Goal: Navigation & Orientation: Find specific page/section

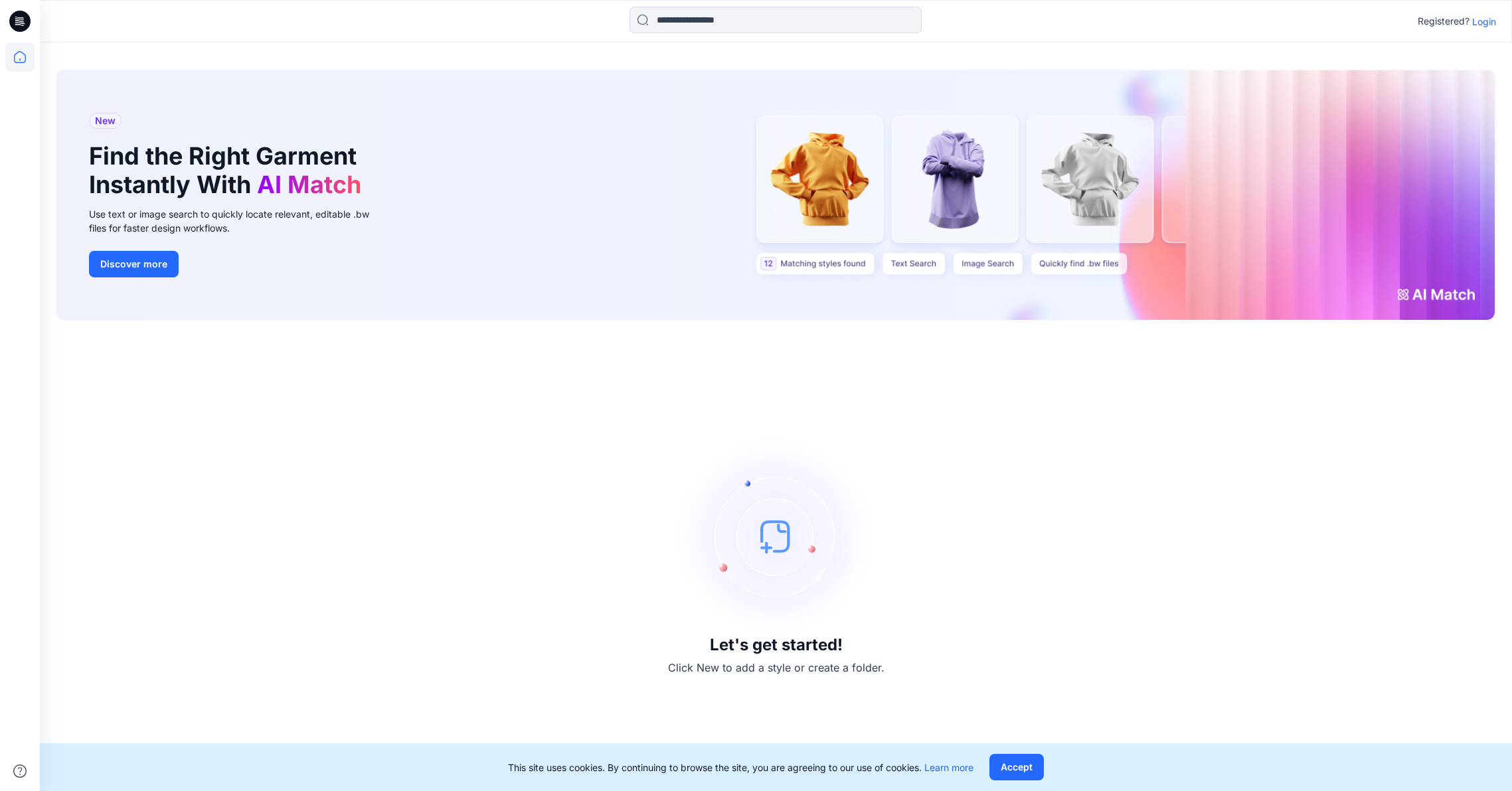
click at [21, 21] on icon at bounding box center [20, 21] width 21 height 21
click at [19, 19] on icon at bounding box center [20, 21] width 21 height 21
click at [19, 57] on icon at bounding box center [20, 57] width 29 height 29
click at [1487, 21] on p "Login" at bounding box center [1484, 21] width 24 height 14
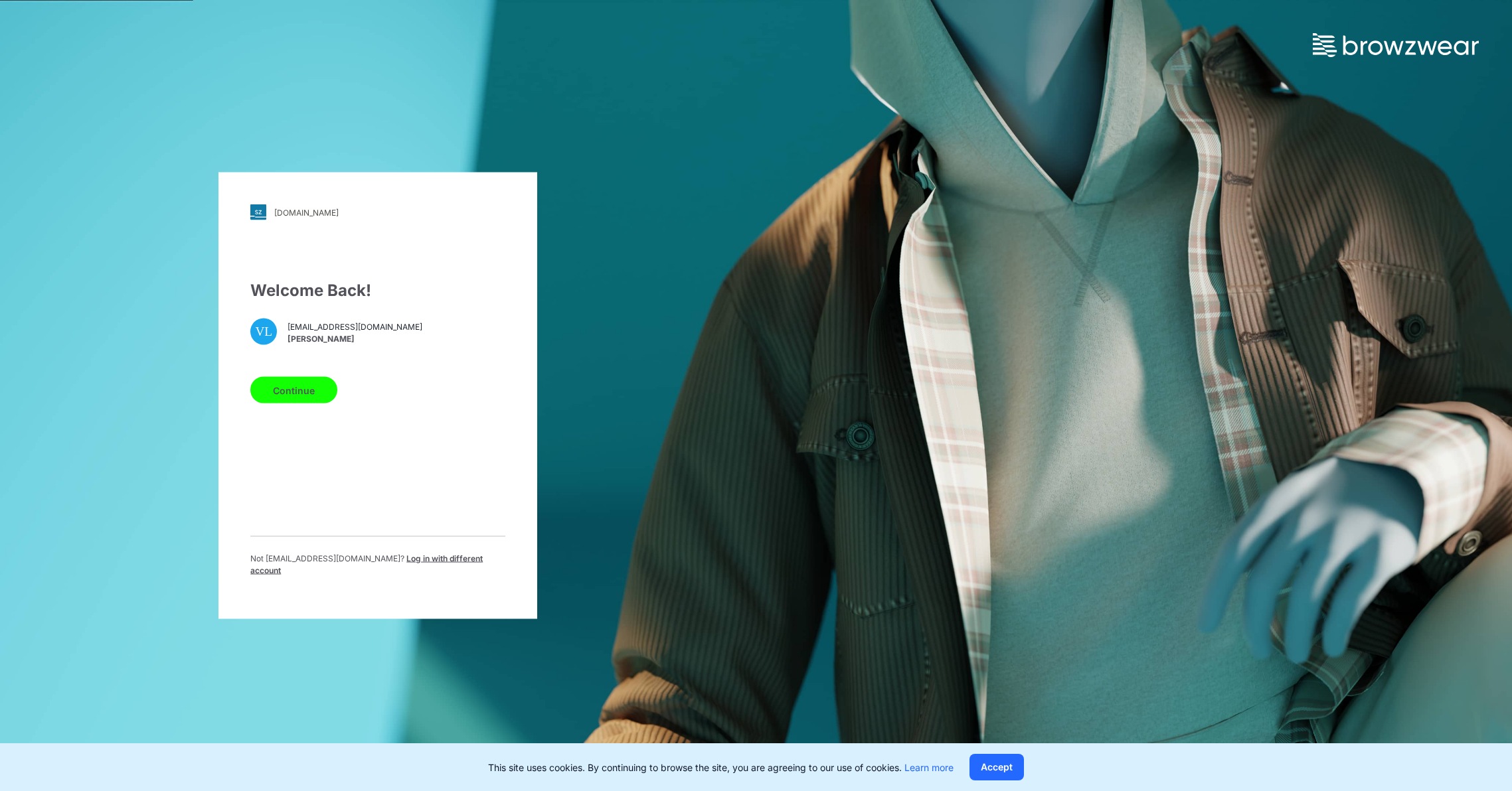
click at [288, 393] on button "Continue" at bounding box center [293, 390] width 87 height 27
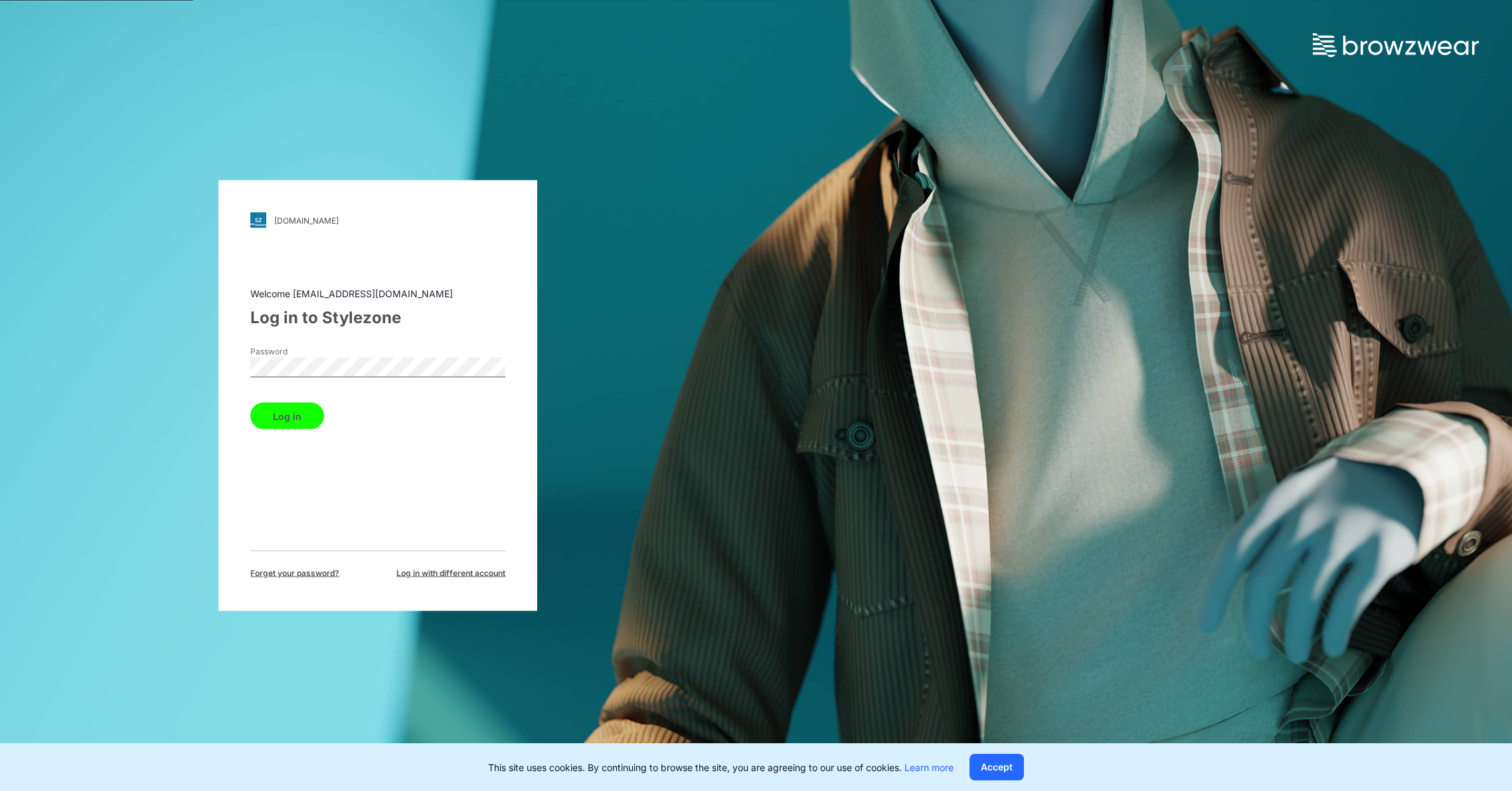
click at [291, 420] on button "Log in" at bounding box center [287, 416] width 74 height 27
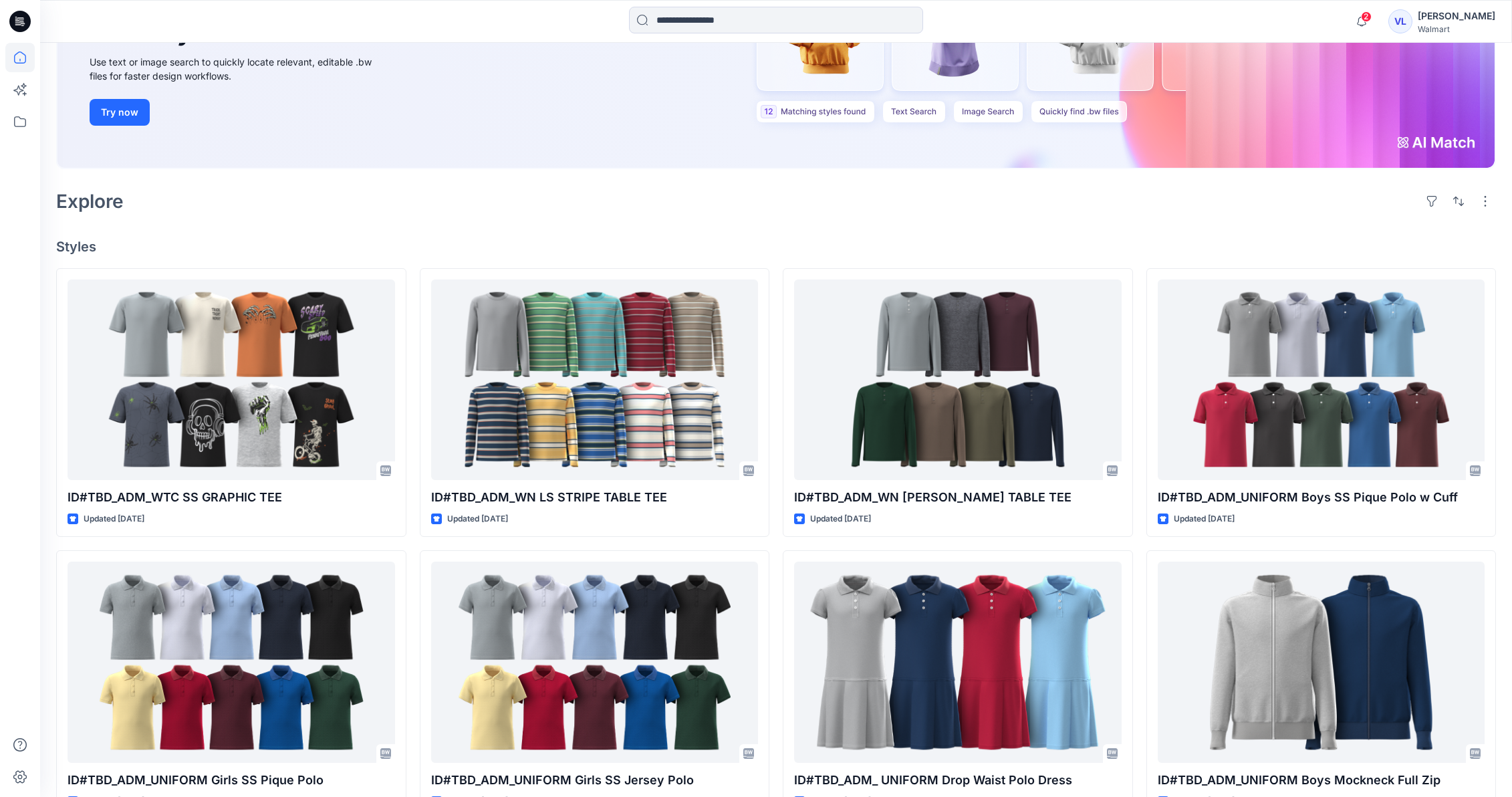
scroll to position [165, 0]
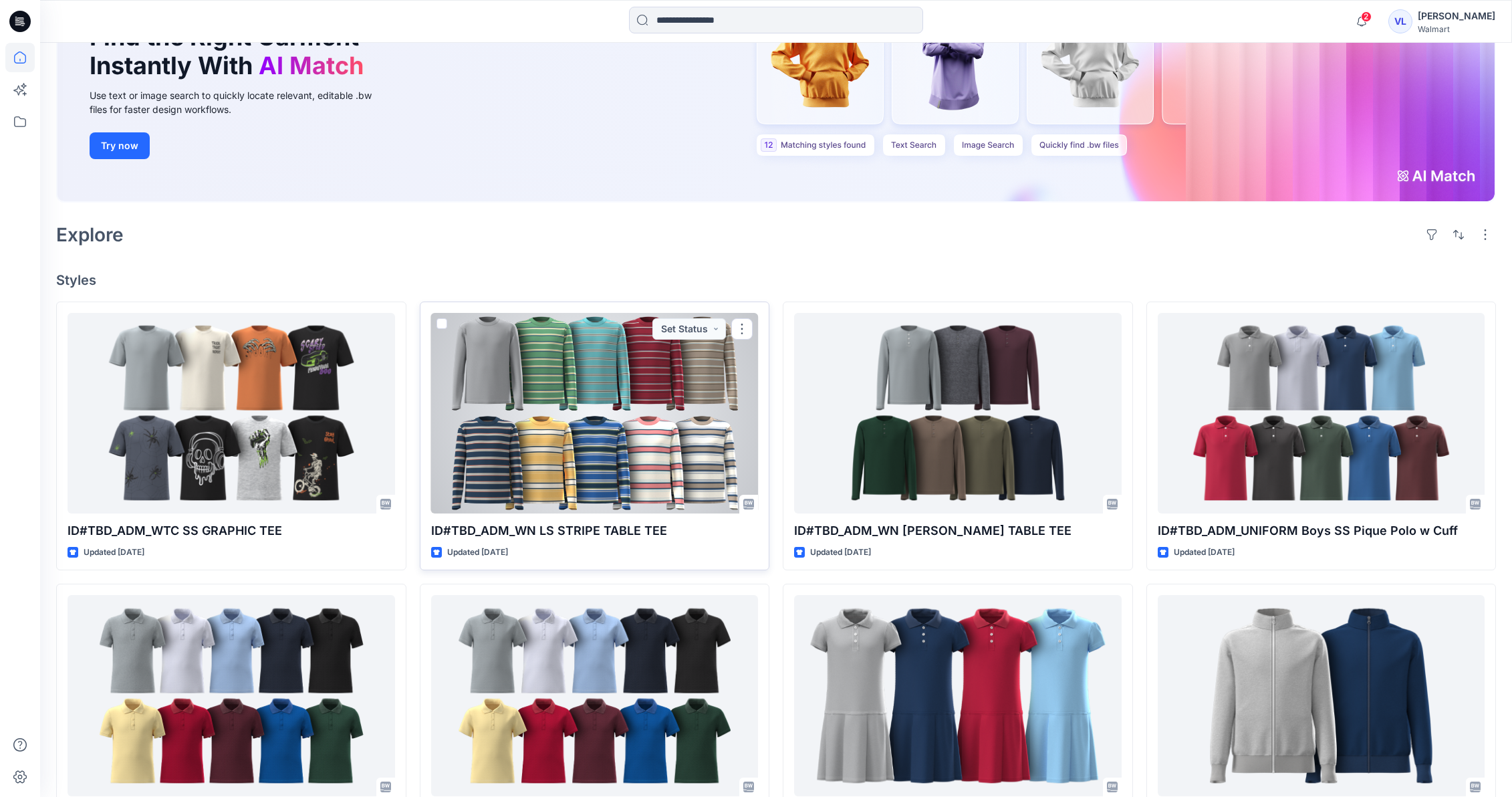
click at [506, 360] on div at bounding box center [595, 414] width 328 height 200
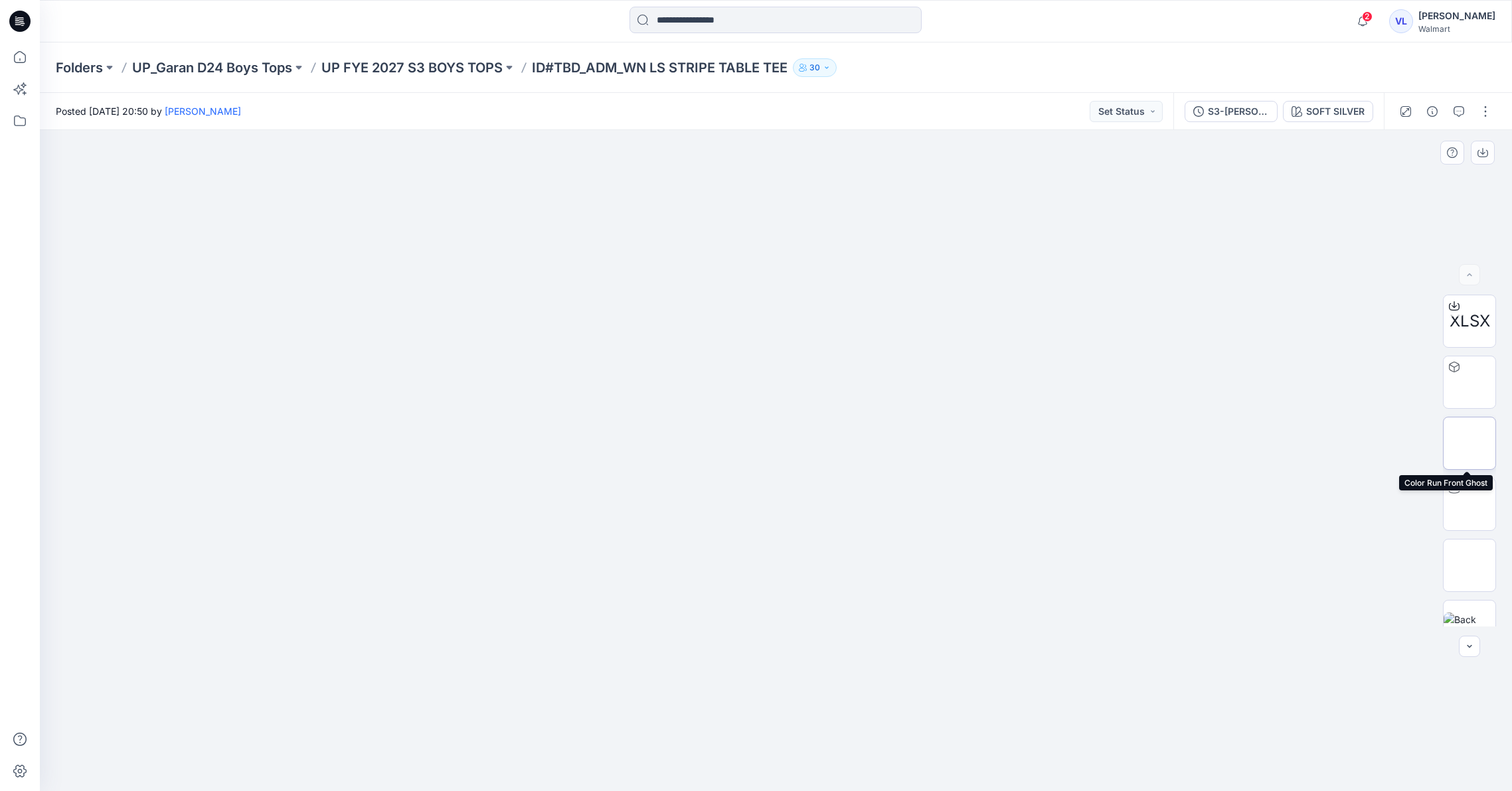
click at [1469, 443] on img at bounding box center [1469, 443] width 0 height 0
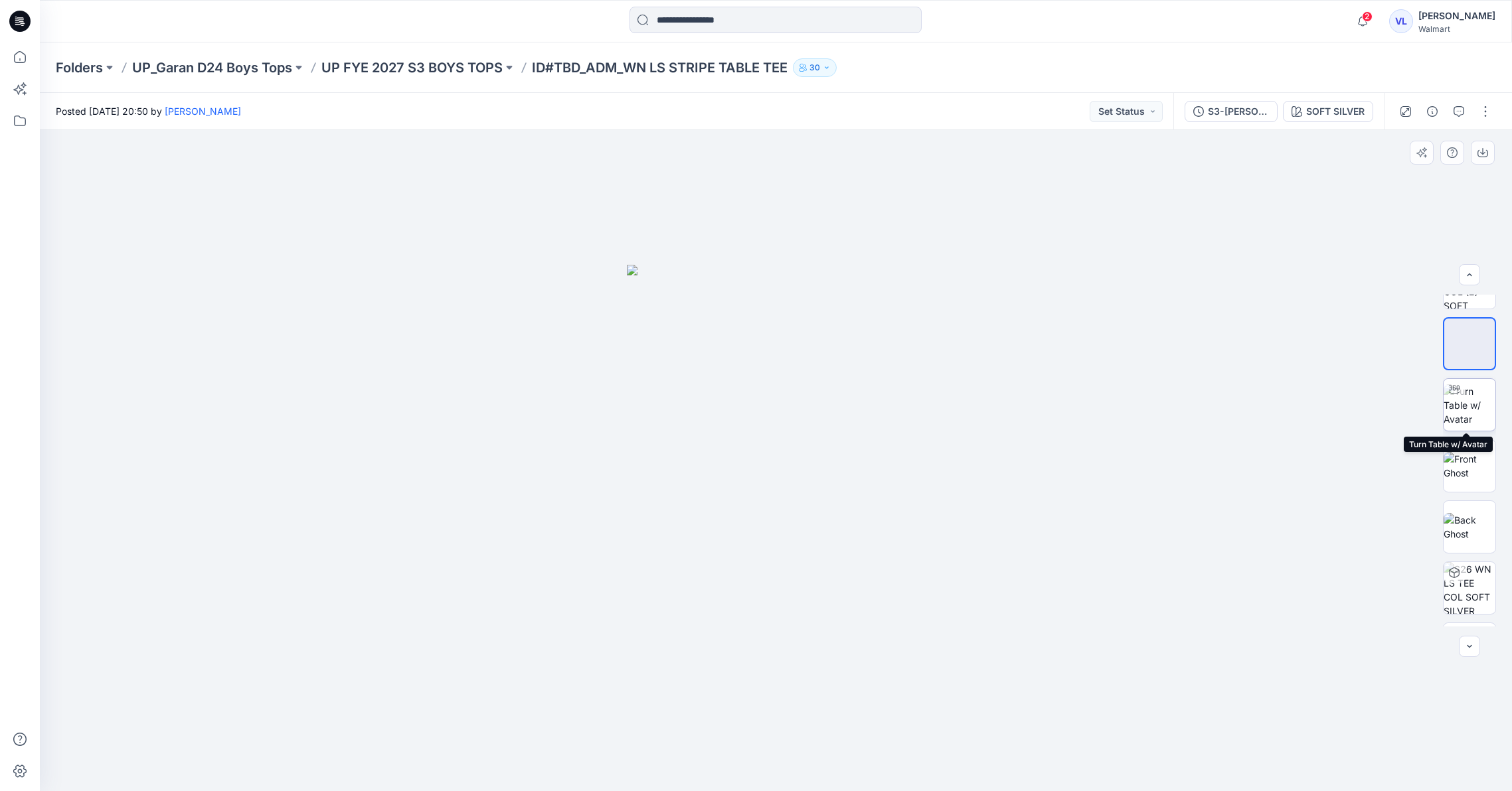
click at [1461, 405] on img at bounding box center [1469, 405] width 51 height 42
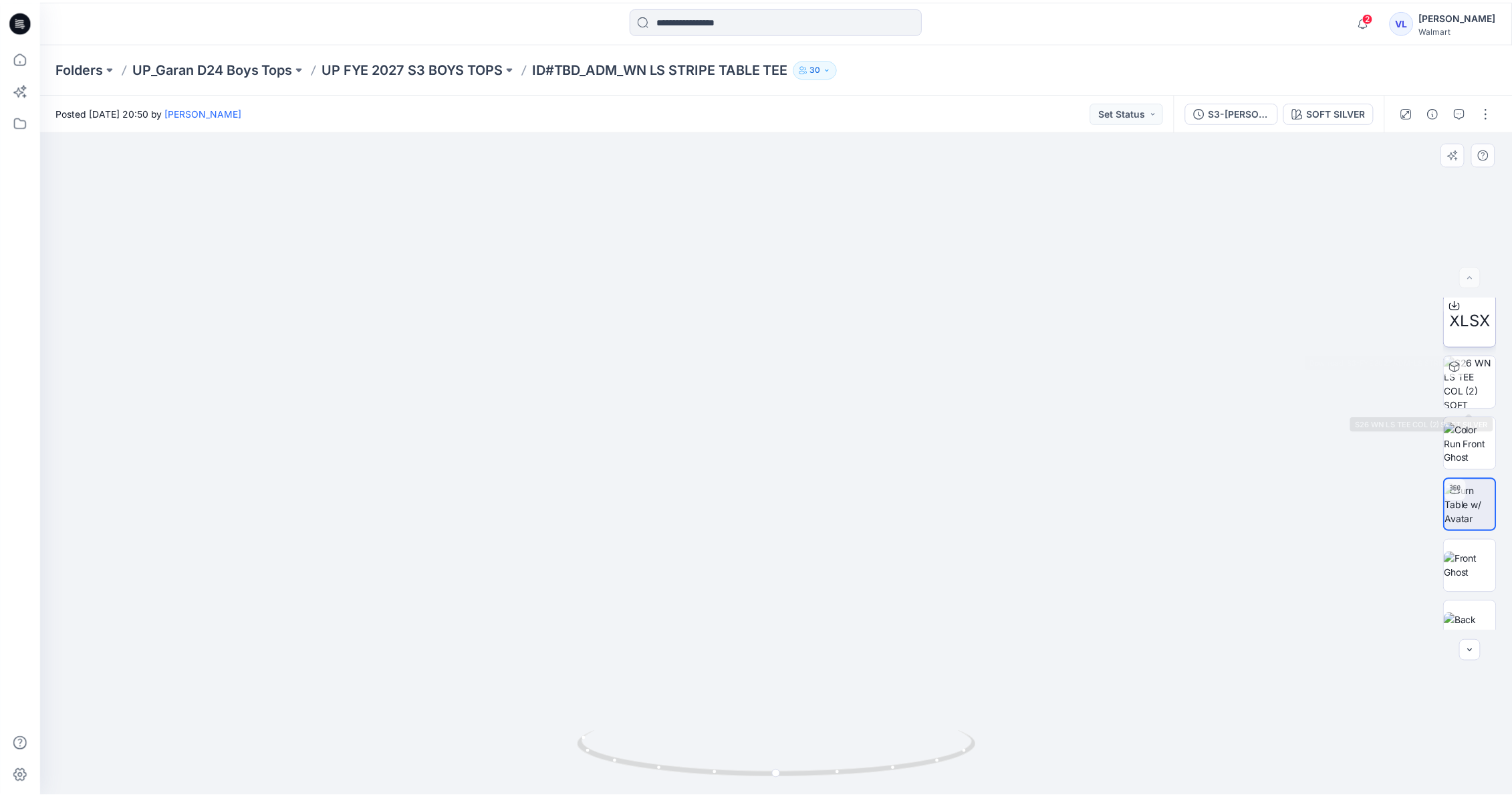
scroll to position [0, 0]
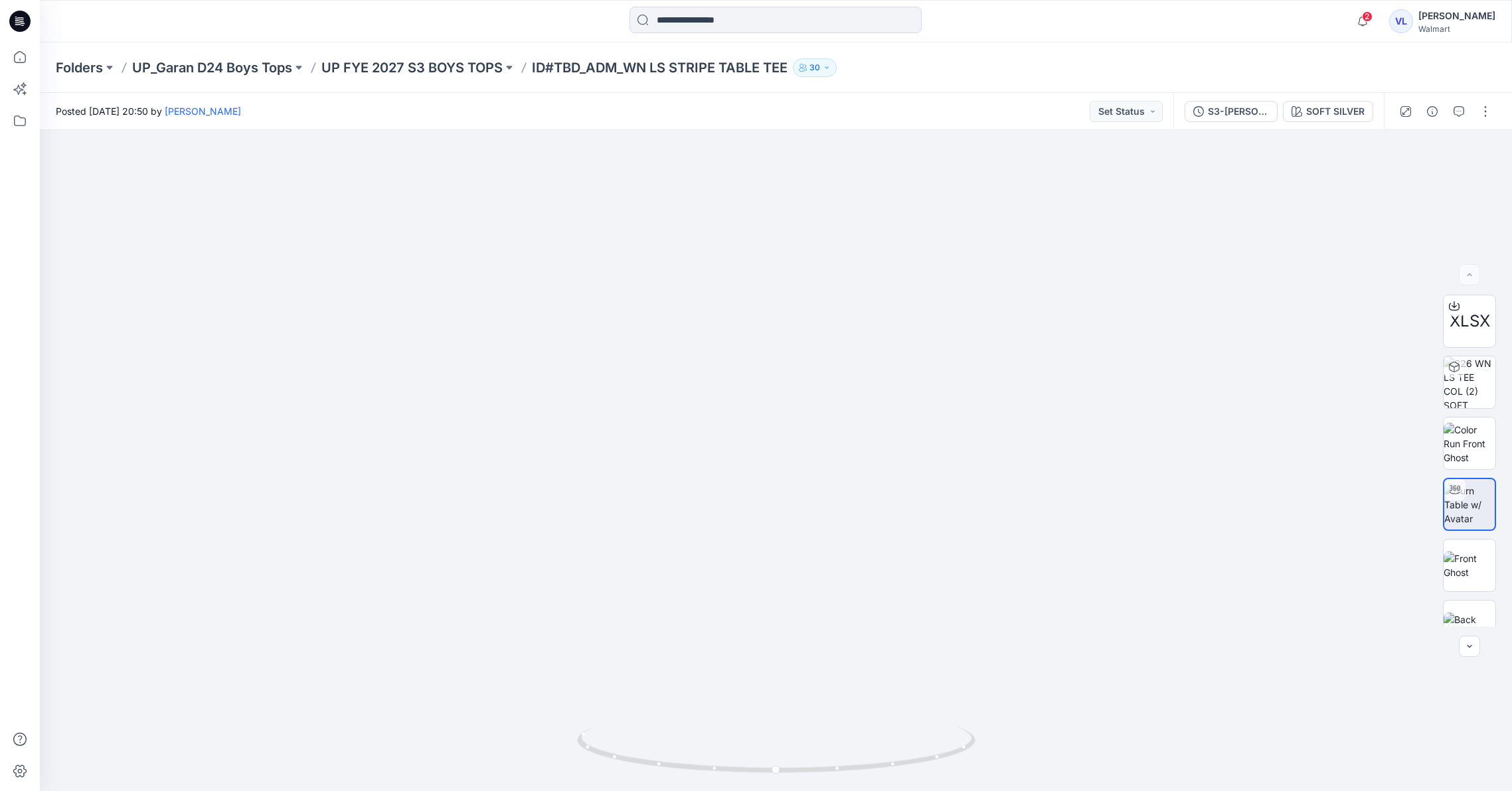
click at [19, 17] on icon at bounding box center [21, 17] width 7 height 1
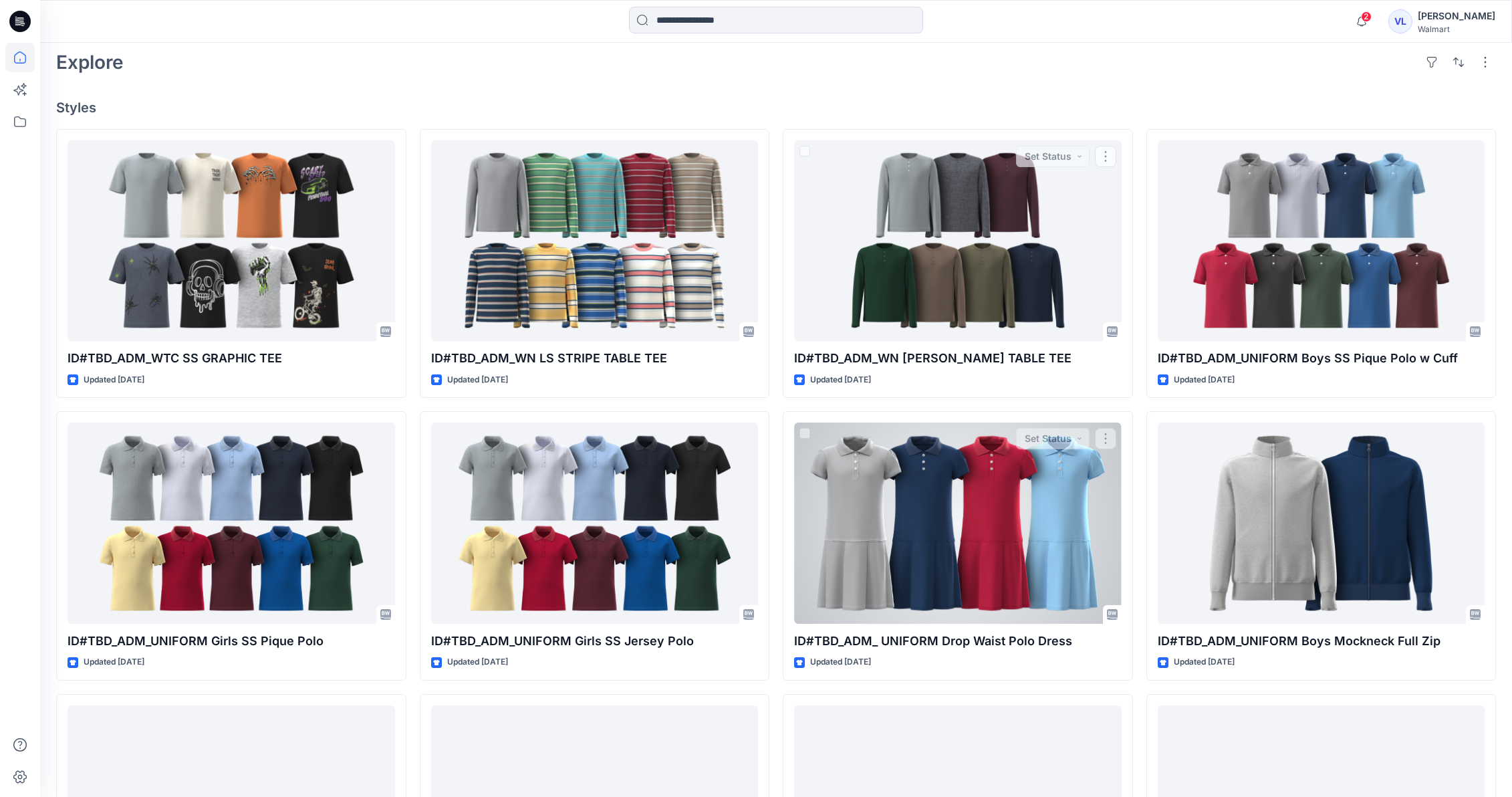
scroll to position [348, 0]
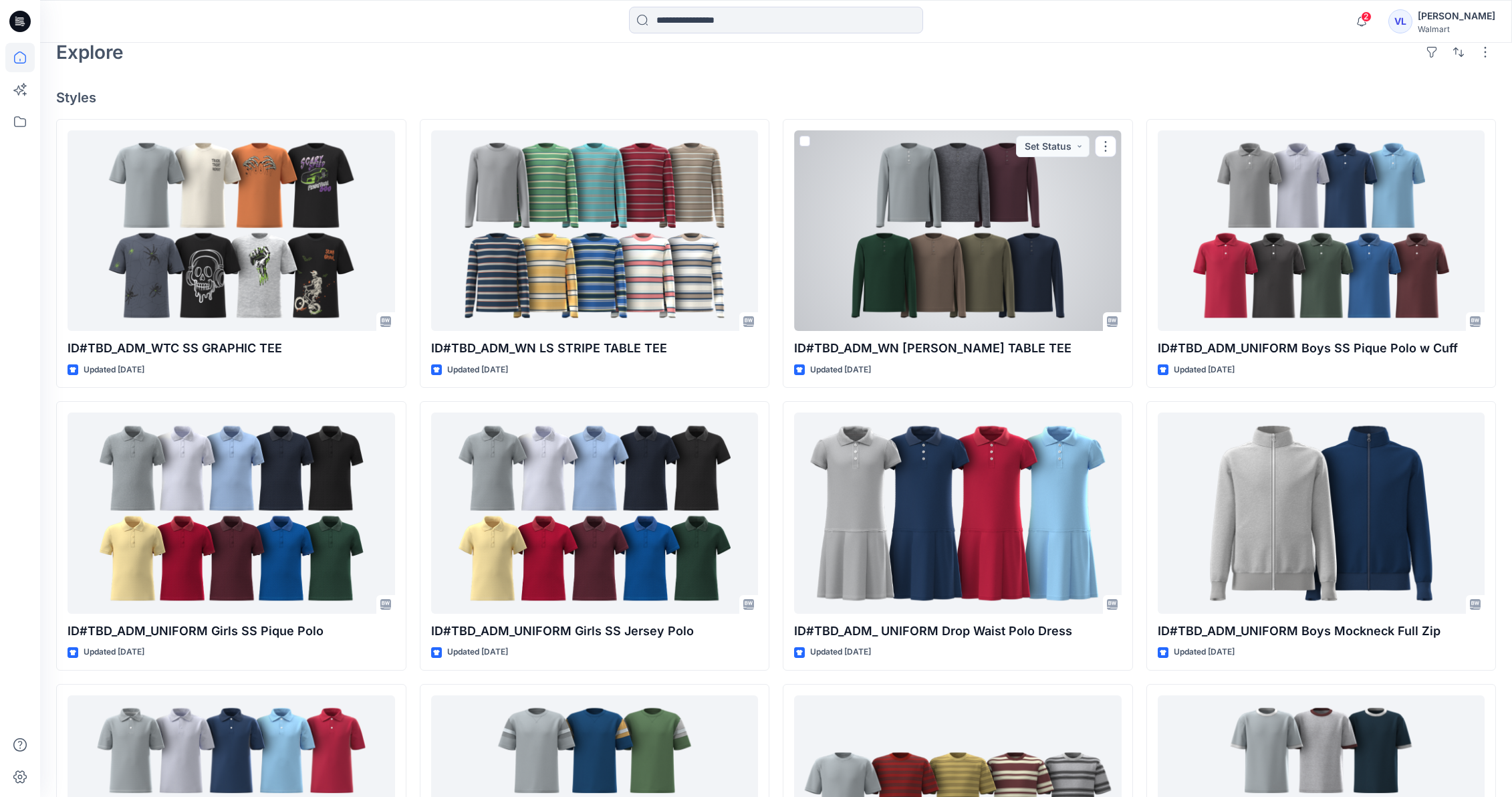
click at [975, 186] on div at bounding box center [958, 231] width 328 height 200
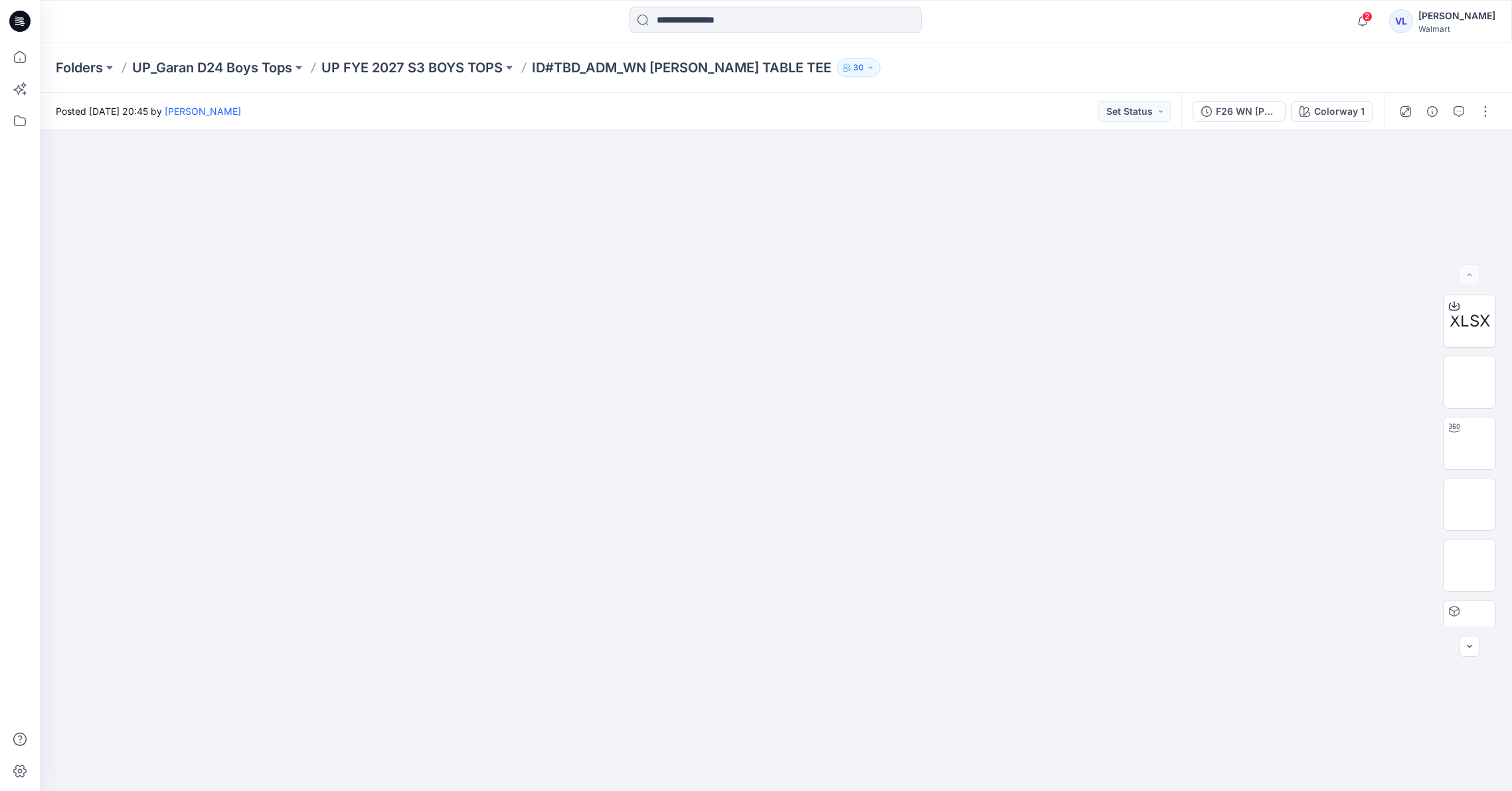
click at [25, 21] on icon at bounding box center [20, 21] width 21 height 21
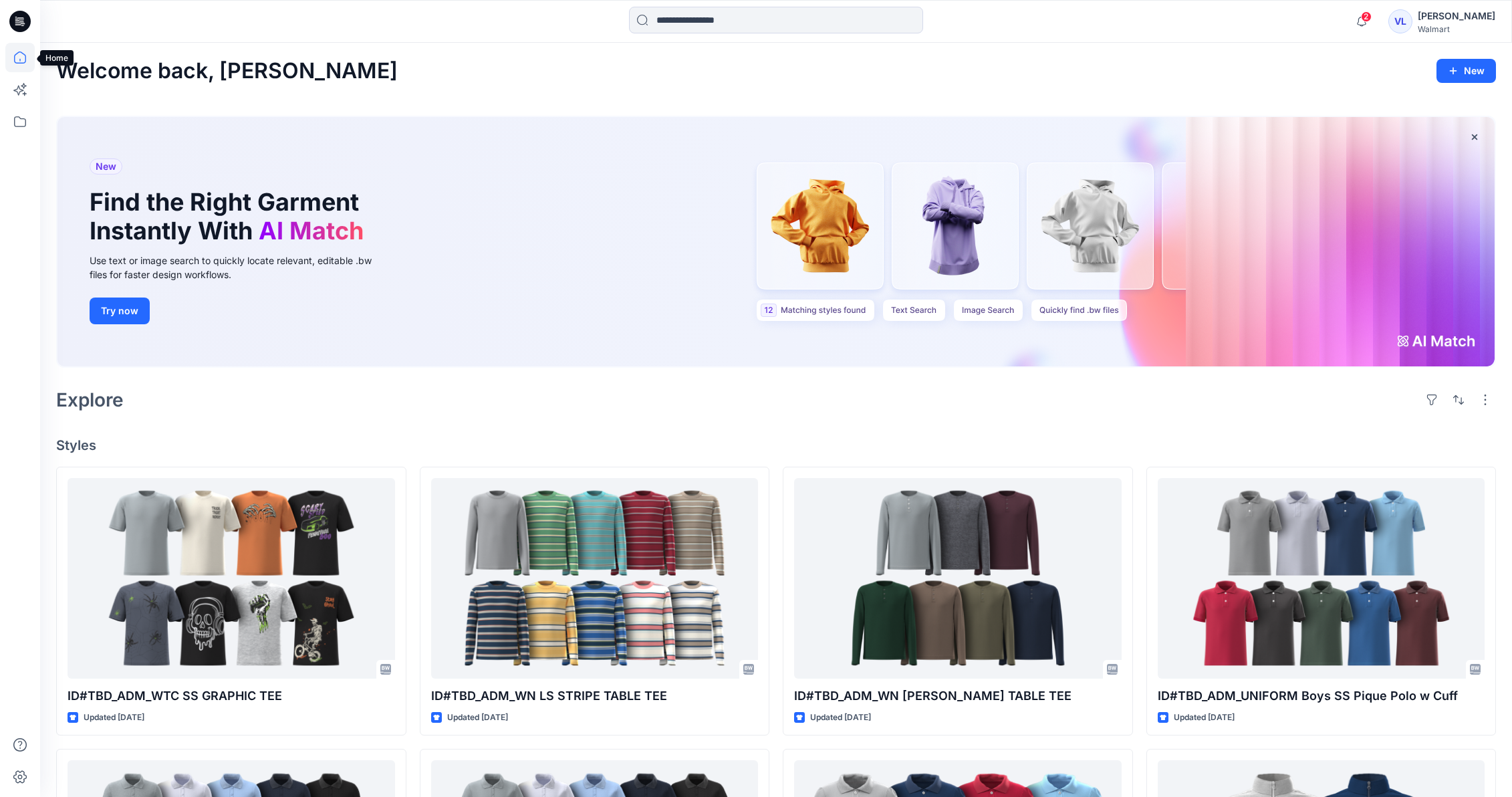
click at [20, 55] on icon at bounding box center [20, 58] width 29 height 29
click at [19, 58] on icon at bounding box center [20, 58] width 29 height 29
click at [19, 120] on icon at bounding box center [20, 122] width 29 height 29
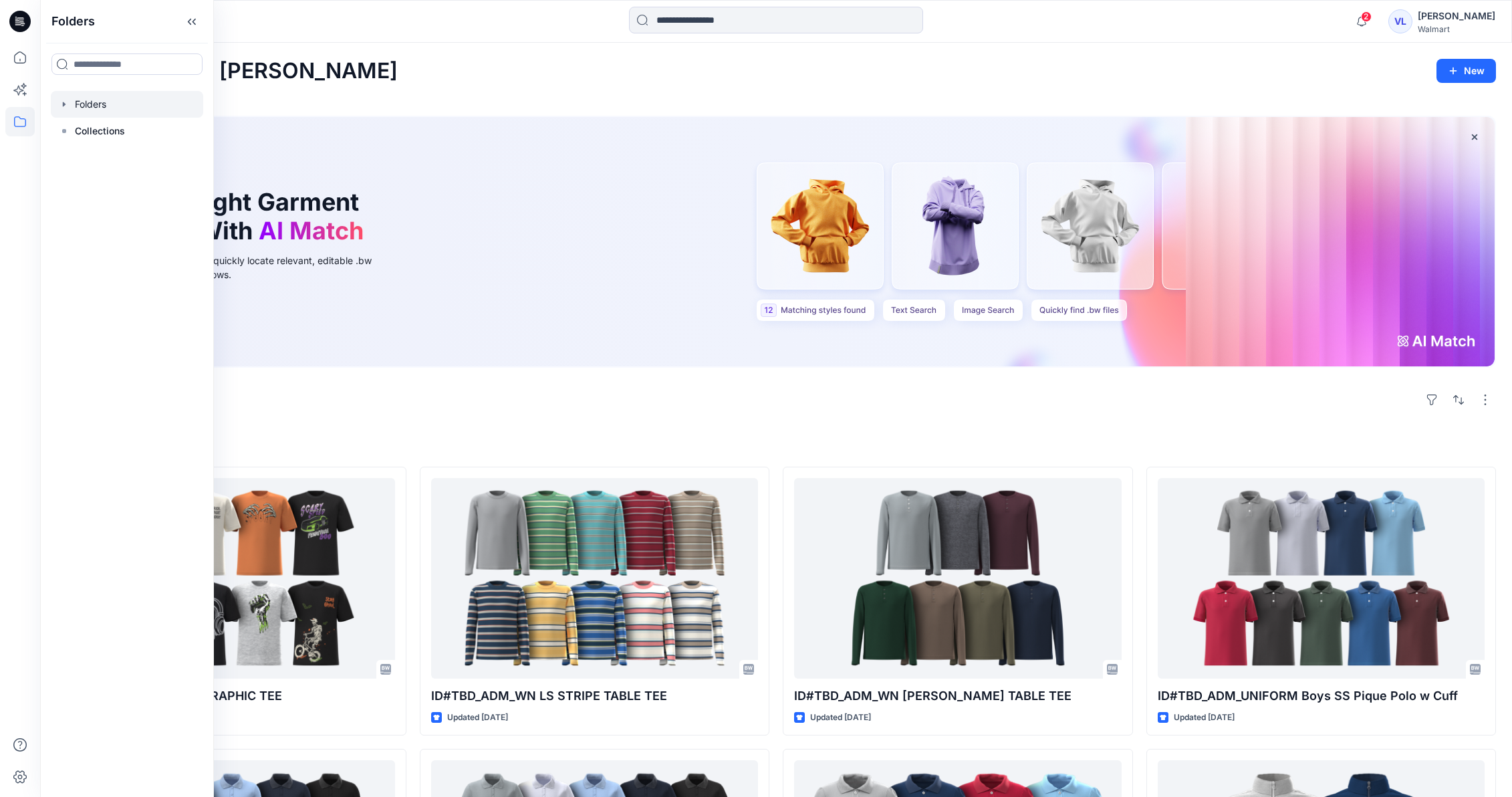
click at [98, 102] on div at bounding box center [127, 104] width 153 height 27
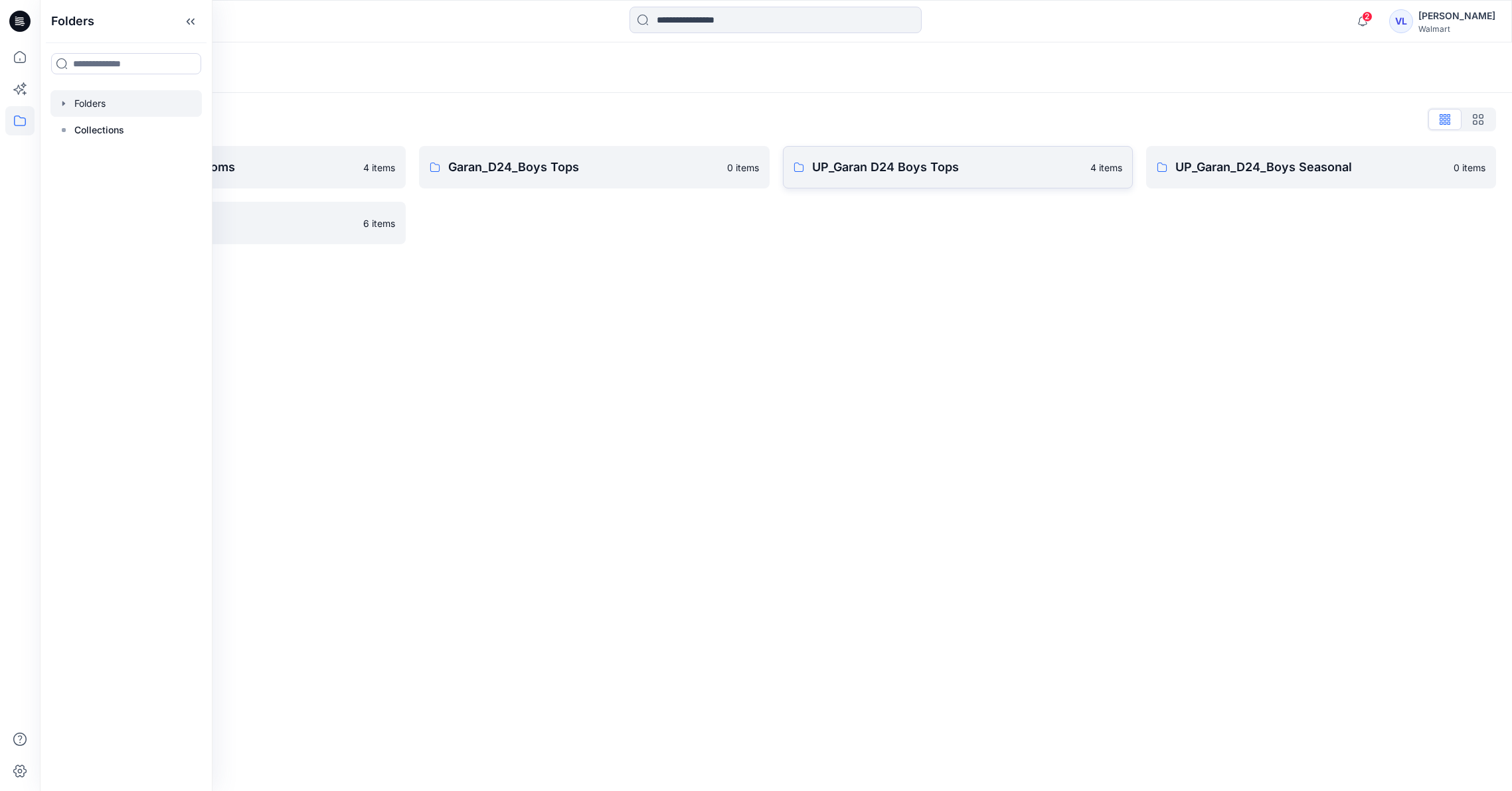
click at [903, 166] on p "UP_Garan D24 Boys Tops" at bounding box center [946, 167] width 270 height 19
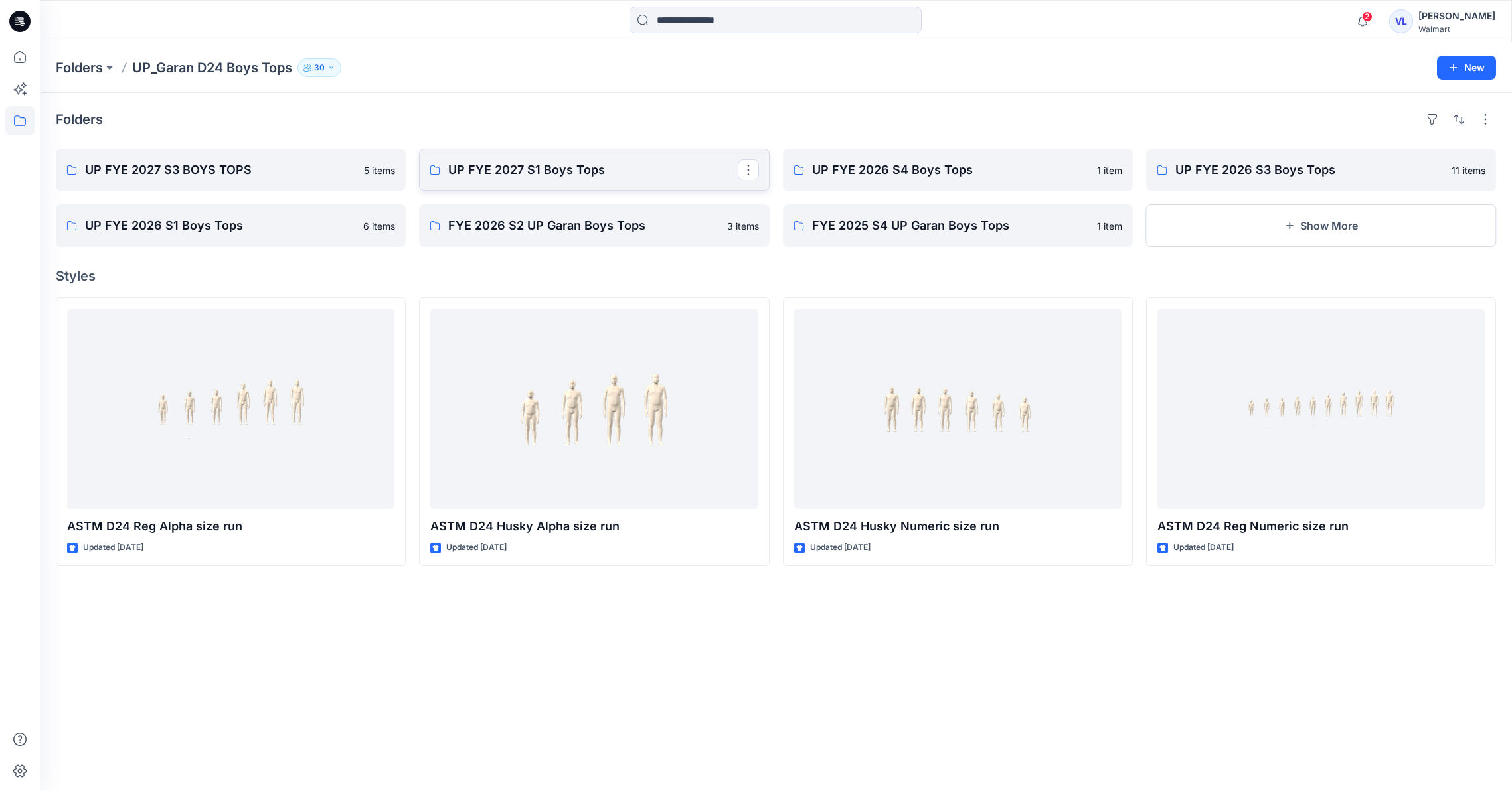
click at [561, 165] on p "UP FYE 2027 S1 Boys Tops" at bounding box center [592, 170] width 289 height 19
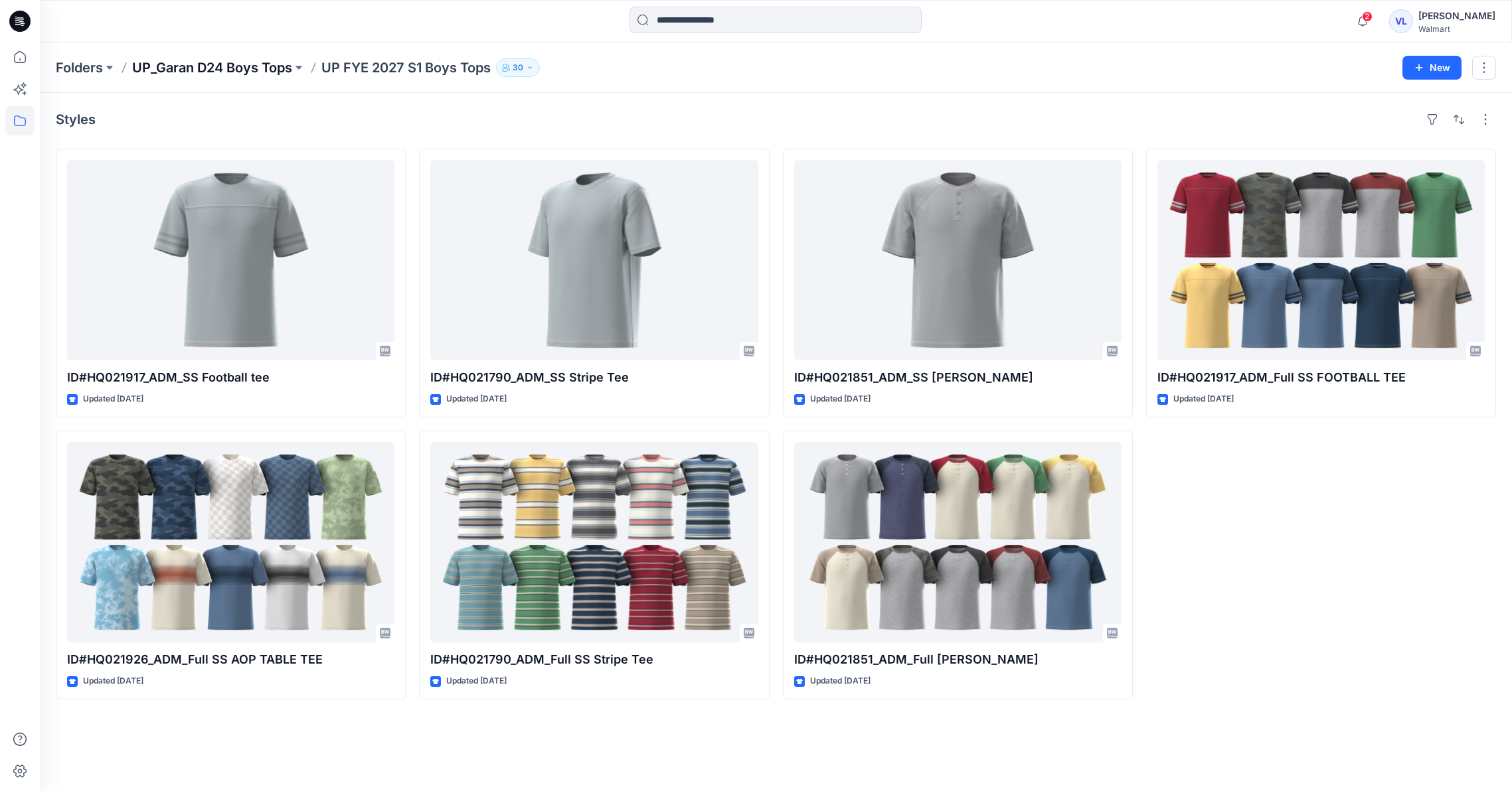
click at [232, 65] on p "UP_Garan D24 Boys Tops" at bounding box center [212, 68] width 160 height 19
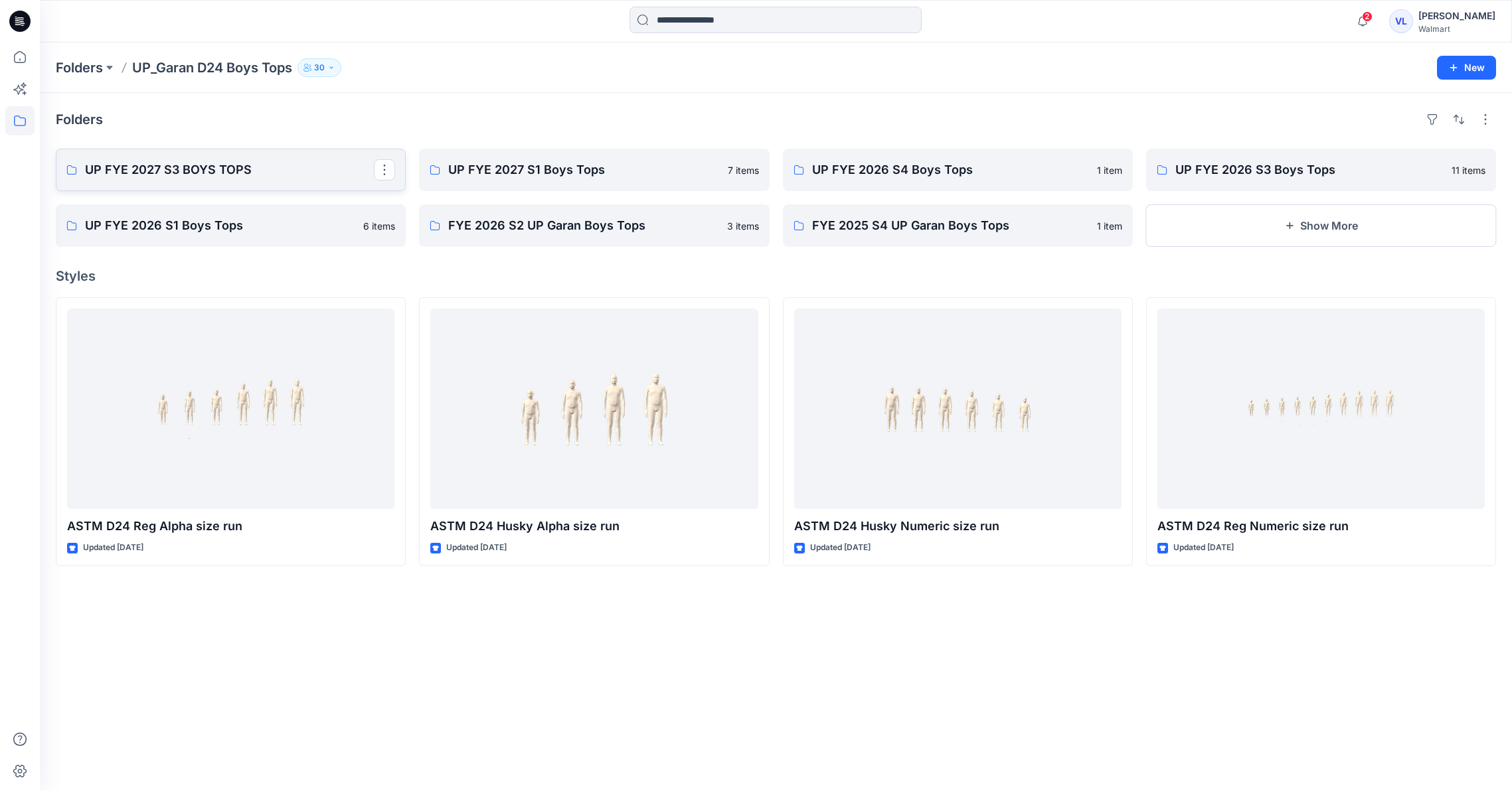
click at [172, 165] on p "UP FYE 2027 S3 BOYS TOPS" at bounding box center [229, 170] width 289 height 19
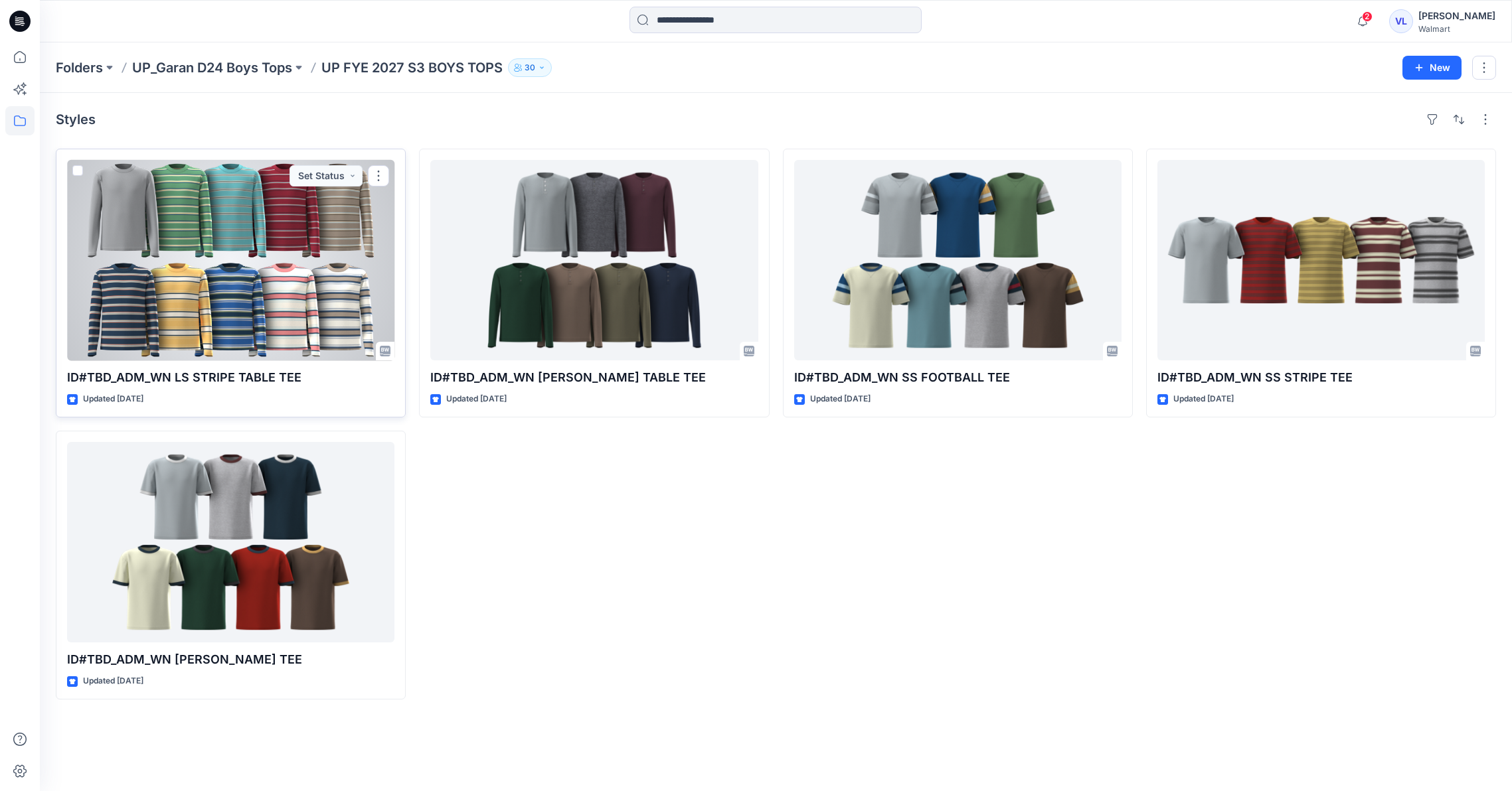
click at [255, 205] on div at bounding box center [231, 261] width 327 height 201
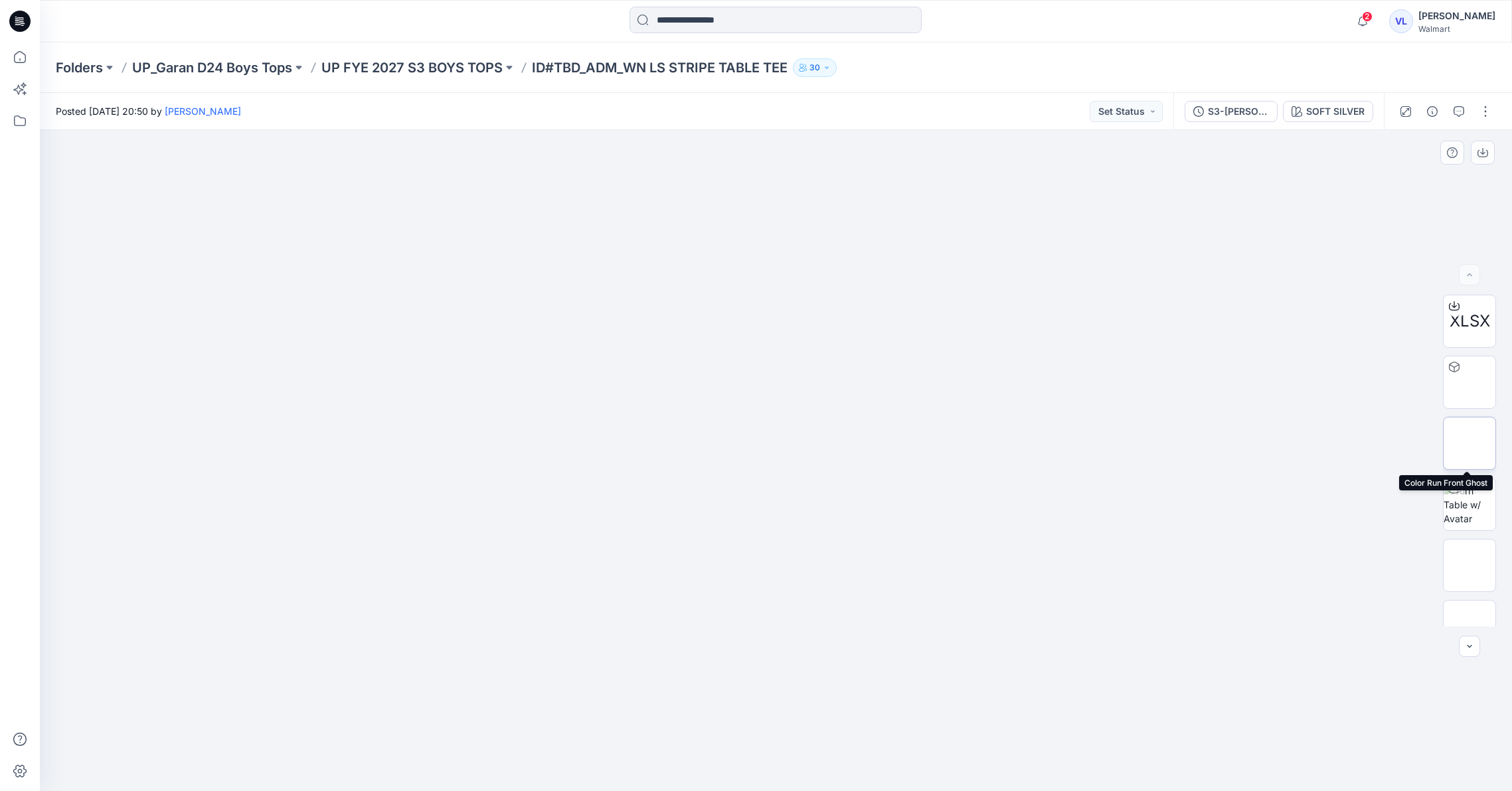
click at [1469, 443] on img at bounding box center [1469, 443] width 0 height 0
click at [1474, 498] on img at bounding box center [1469, 505] width 51 height 42
click at [777, 752] on icon at bounding box center [776, 754] width 8 height 8
drag, startPoint x: 959, startPoint y: 676, endPoint x: 970, endPoint y: 652, distance: 26.4
click at [970, 652] on img at bounding box center [789, 135] width 1922 height 1315
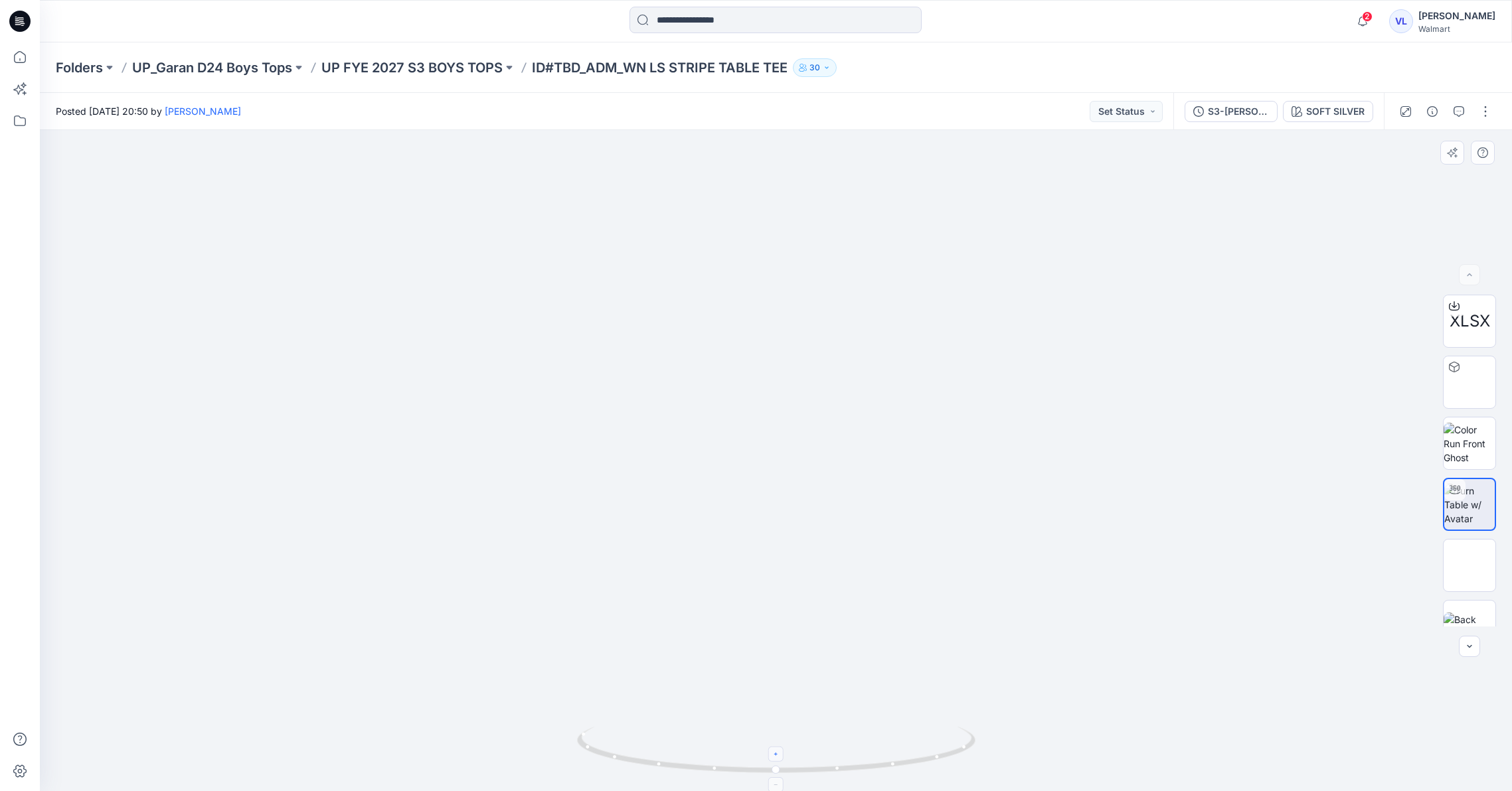
drag, startPoint x: 834, startPoint y: 410, endPoint x: 831, endPoint y: 766, distance: 356.0
click at [831, 770] on div at bounding box center [775, 461] width 1472 height 662
drag, startPoint x: 826, startPoint y: 662, endPoint x: 853, endPoint y: 401, distance: 262.4
